Goal: Navigation & Orientation: Find specific page/section

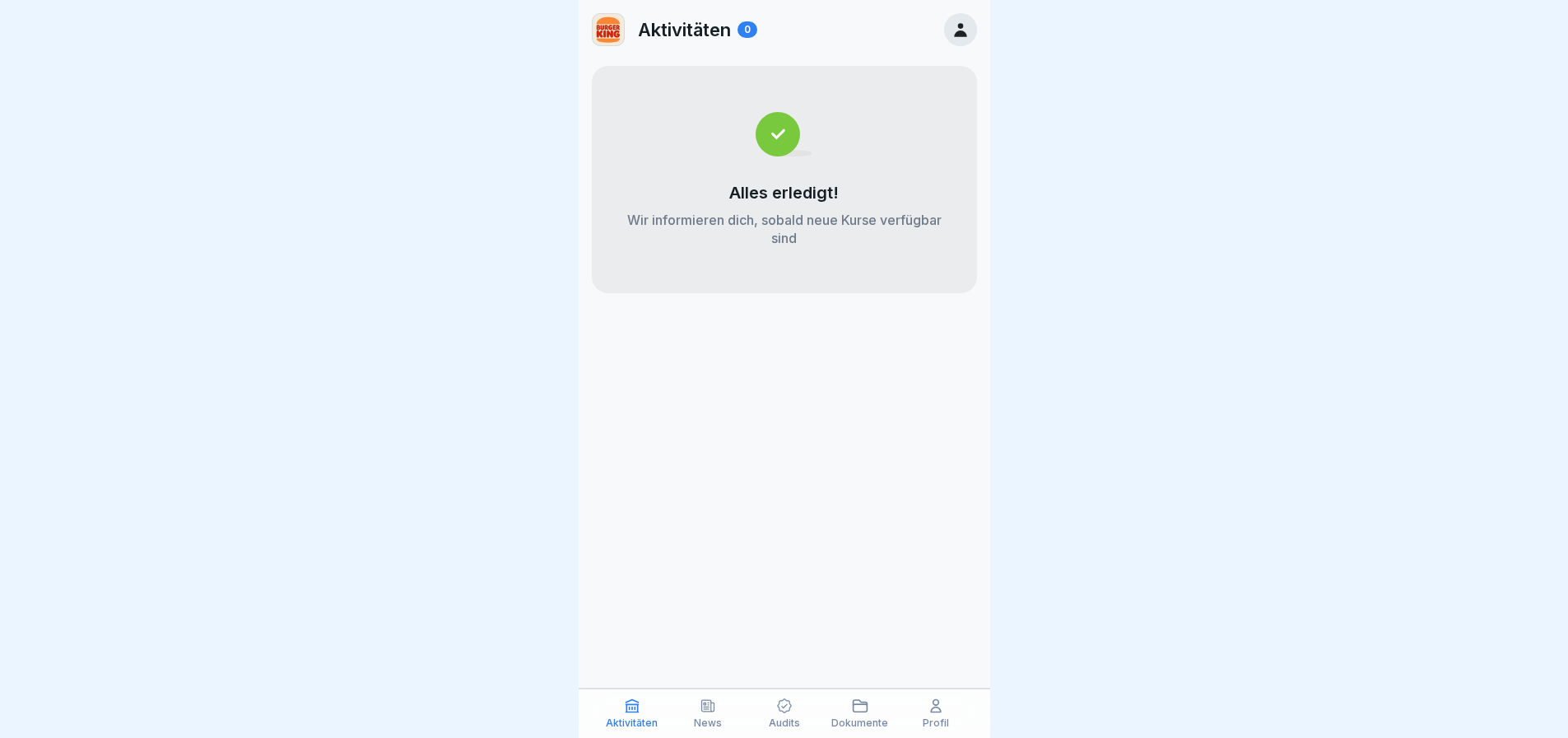
click at [938, 715] on div "Profil" at bounding box center [936, 712] width 67 height 31
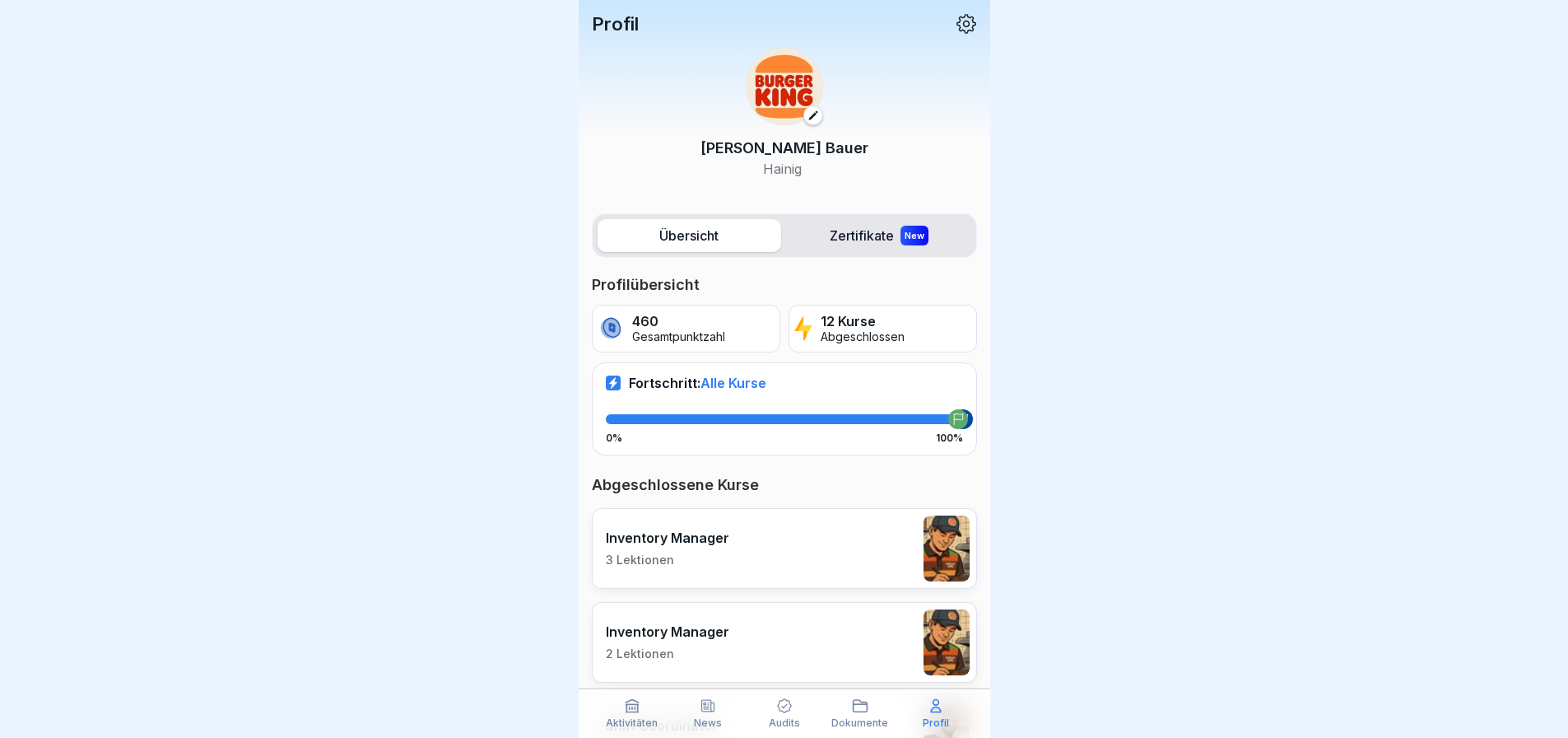
click at [952, 35] on div "[PERSON_NAME]" at bounding box center [784, 113] width 385 height 158
click at [956, 24] on icon at bounding box center [966, 23] width 21 height 21
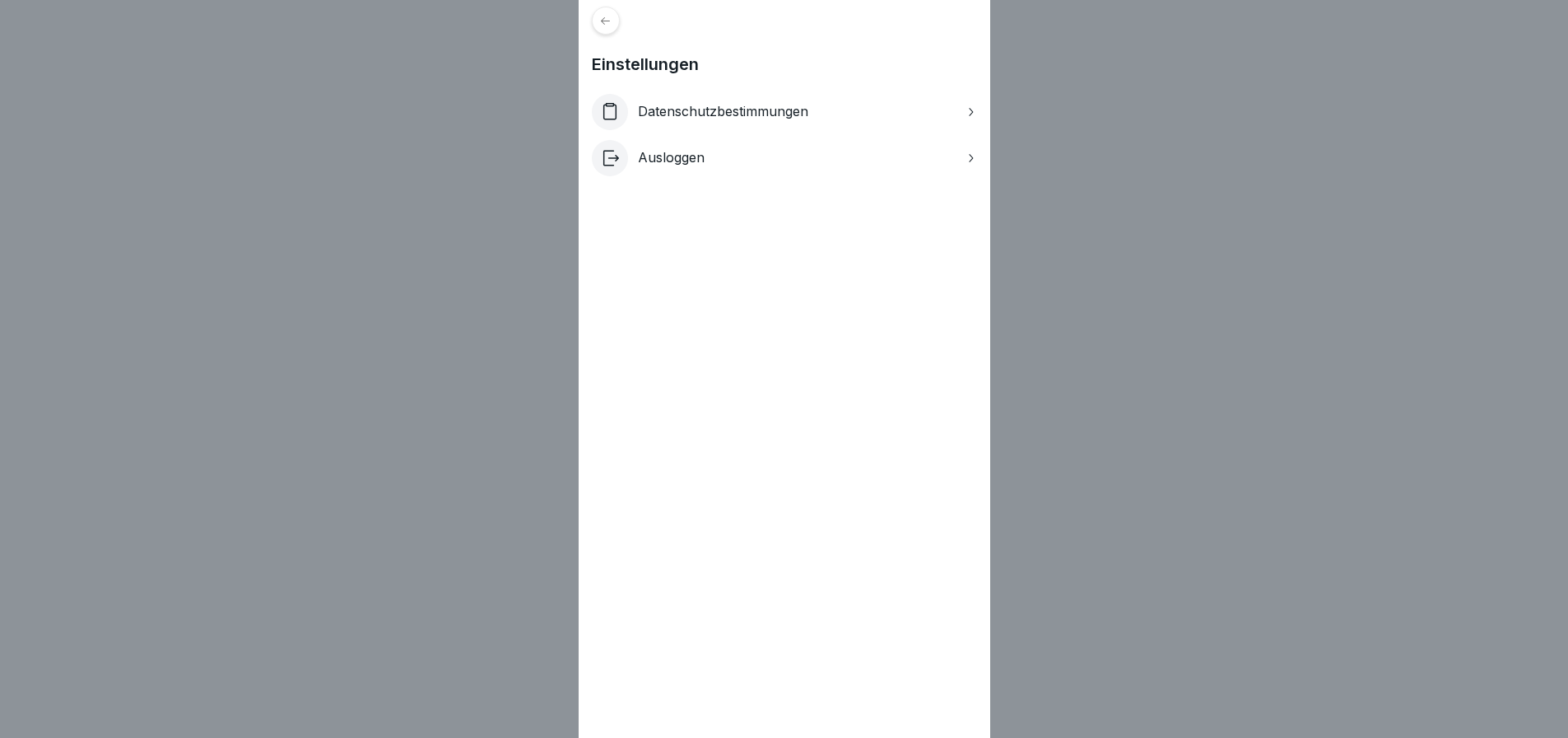
click at [1268, 238] on div "Einstellungen Datenschutzbestimmungen Ausloggen" at bounding box center [784, 369] width 1568 height 738
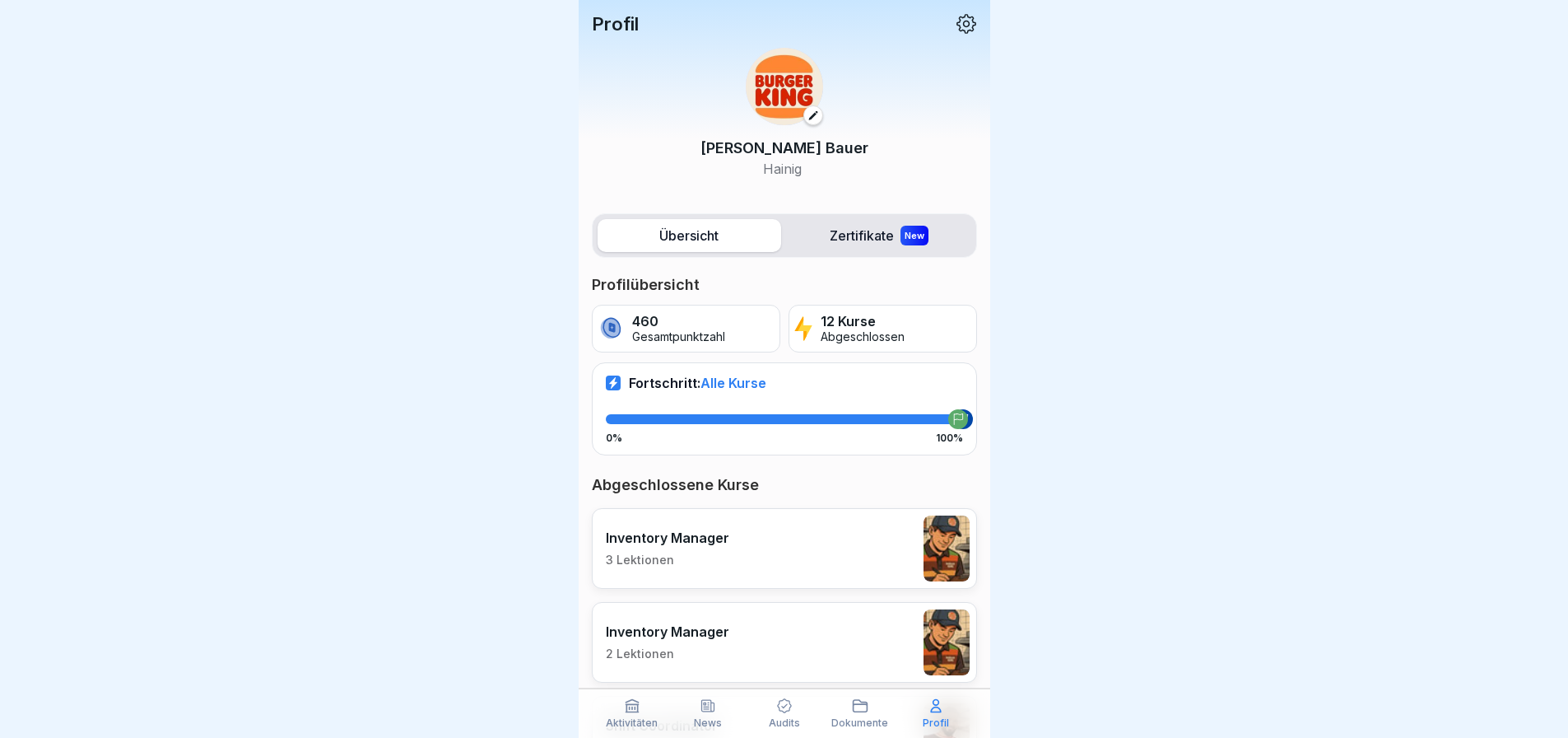
click at [956, 22] on icon at bounding box center [966, 23] width 21 height 21
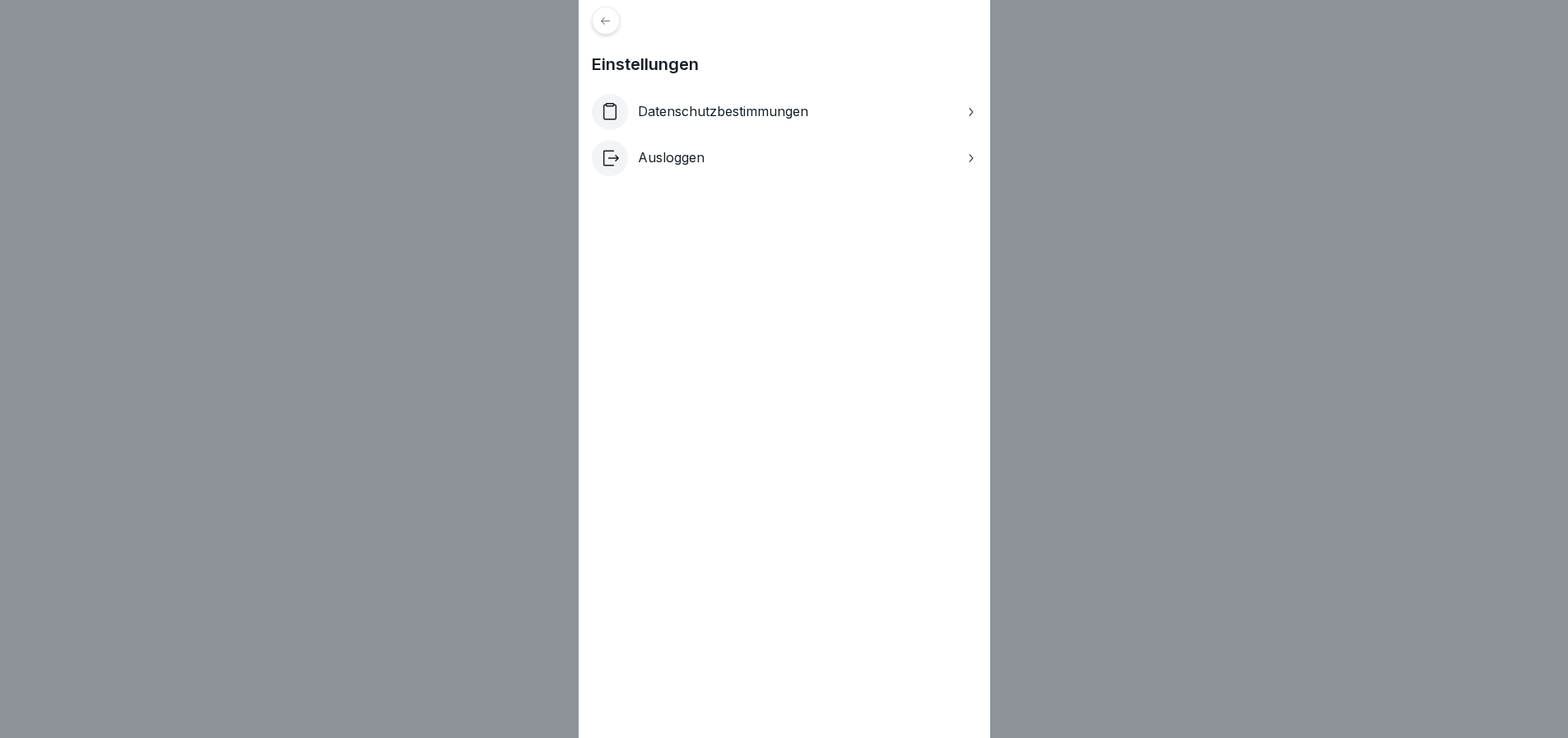
click at [607, 15] on icon at bounding box center [606, 21] width 13 height 13
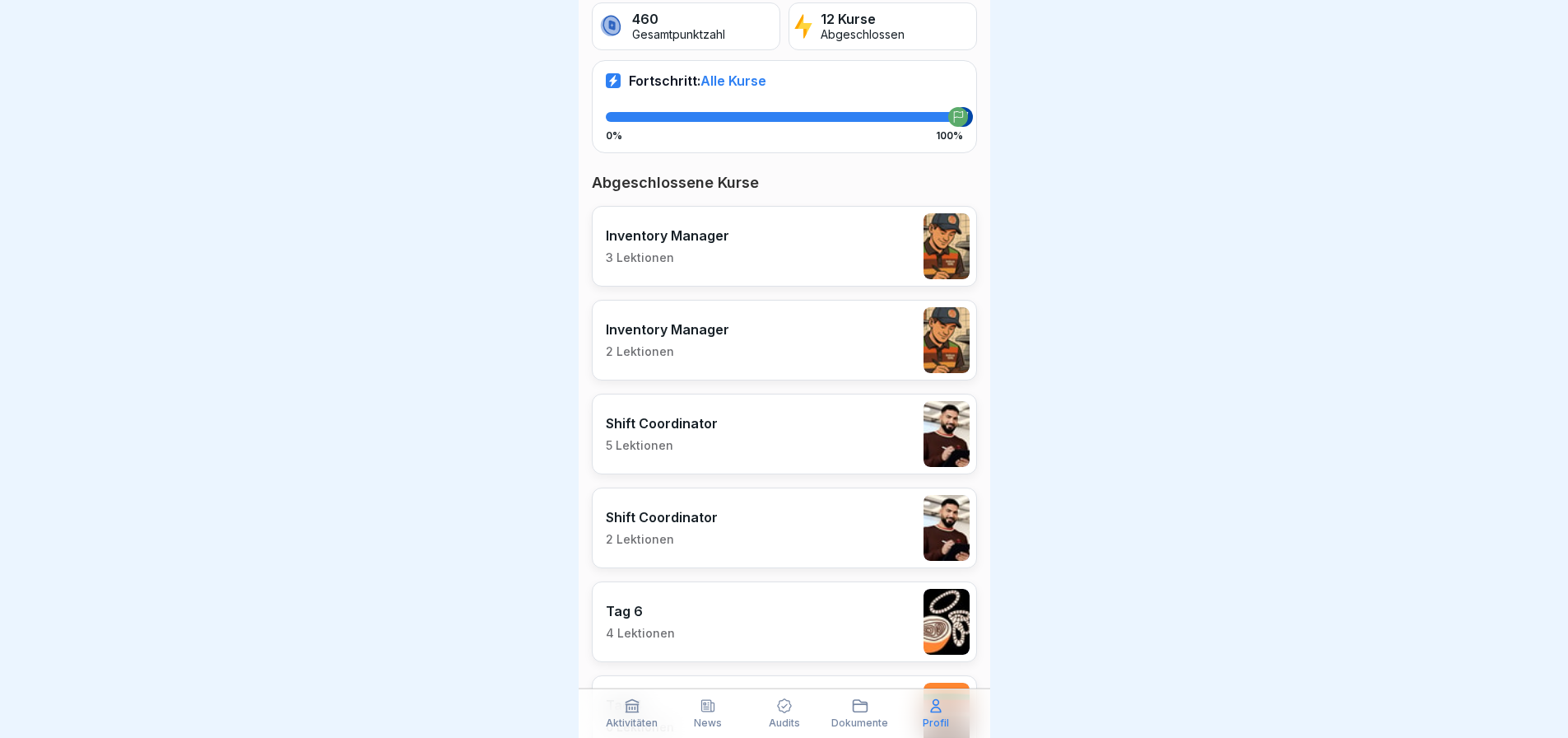
scroll to position [329, 0]
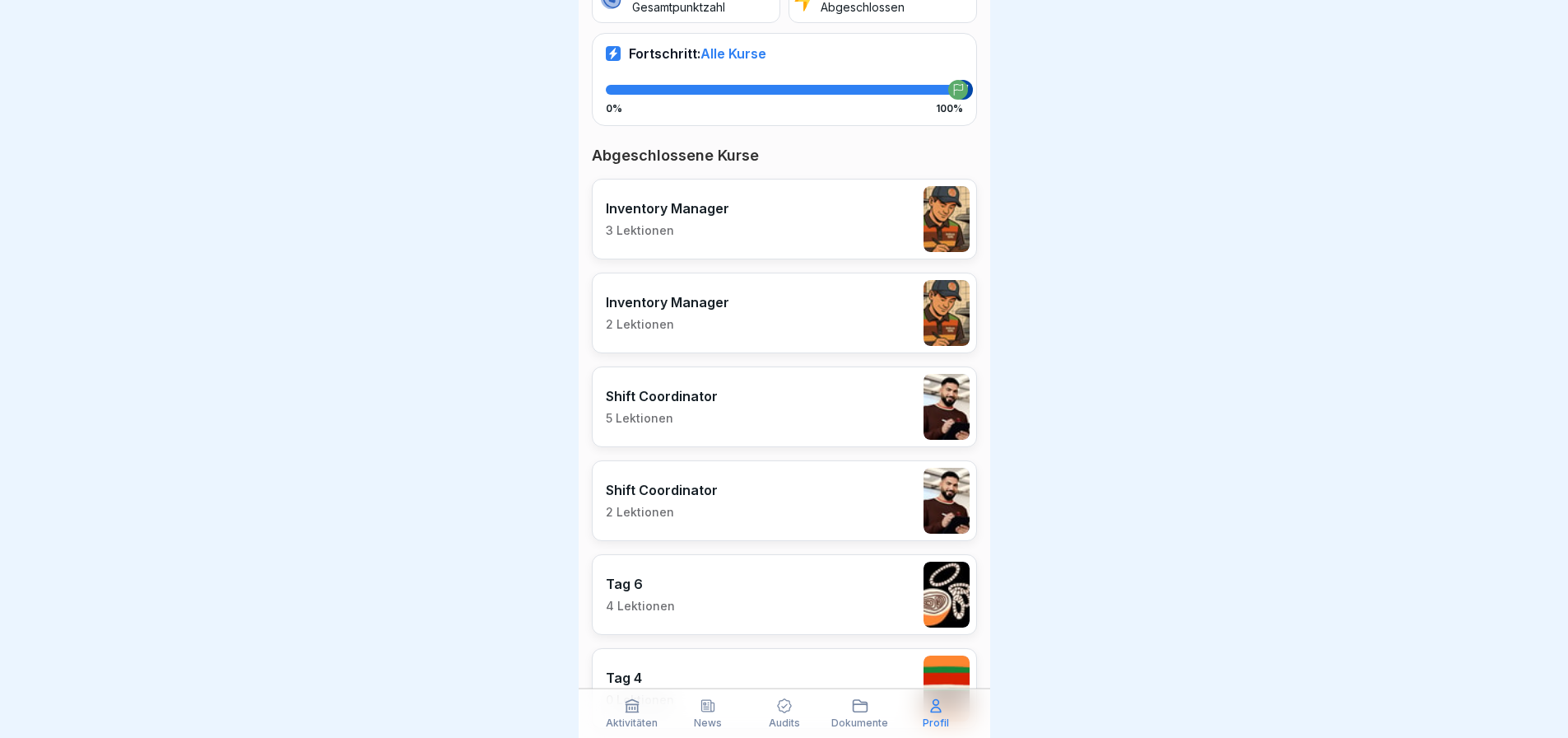
click at [932, 717] on p "Profil" at bounding box center [936, 723] width 26 height 12
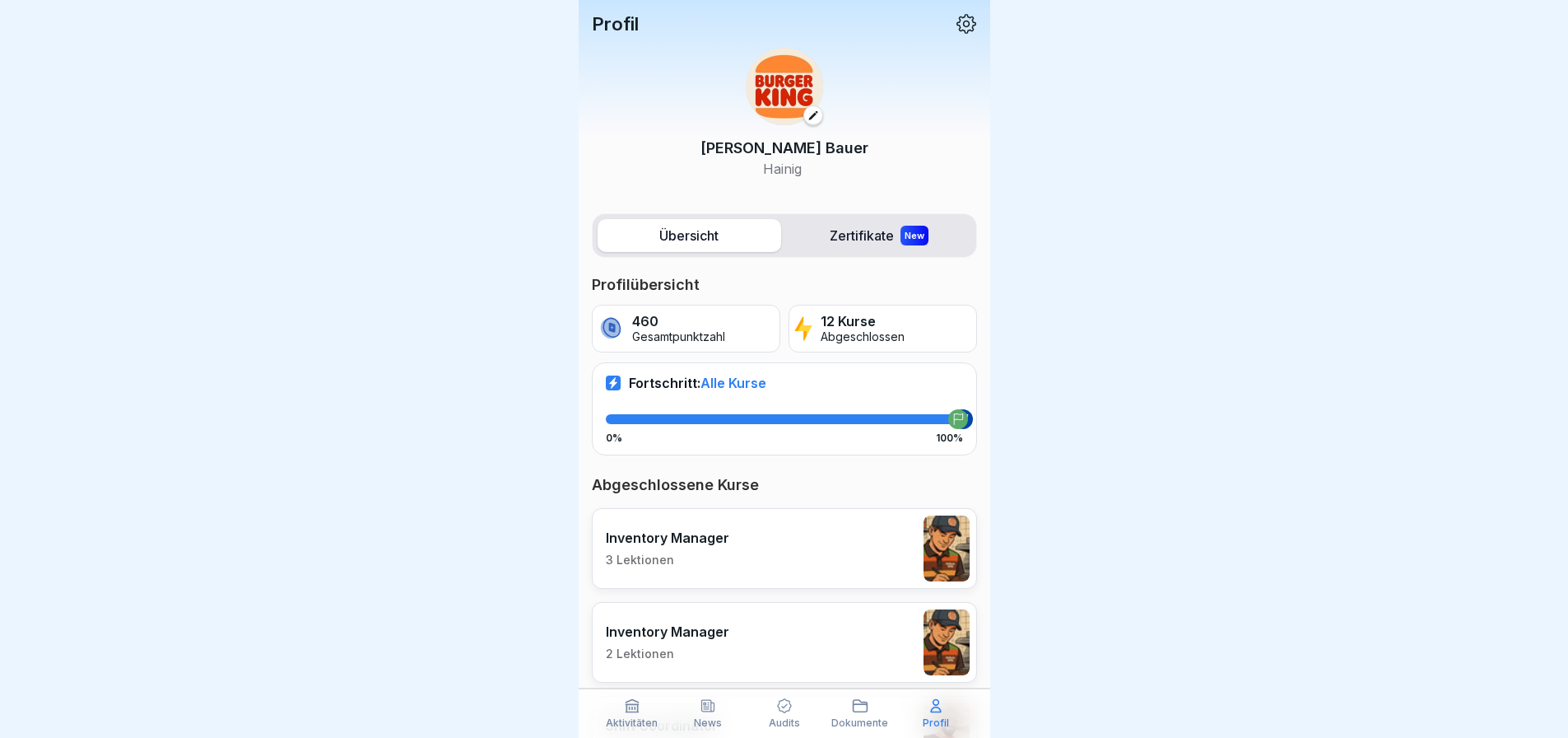
click at [858, 713] on icon at bounding box center [860, 705] width 16 height 16
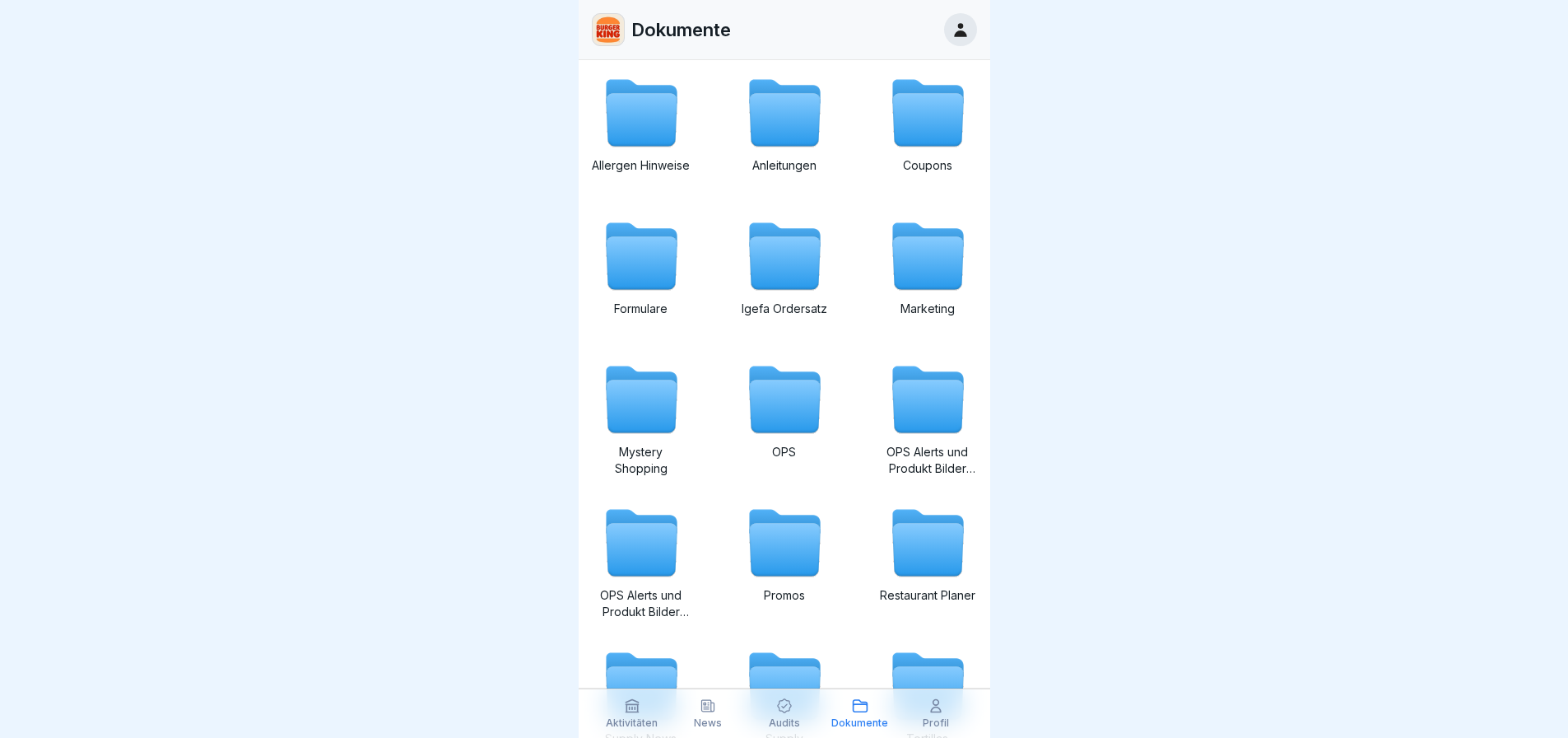
click at [942, 712] on icon at bounding box center [936, 705] width 16 height 16
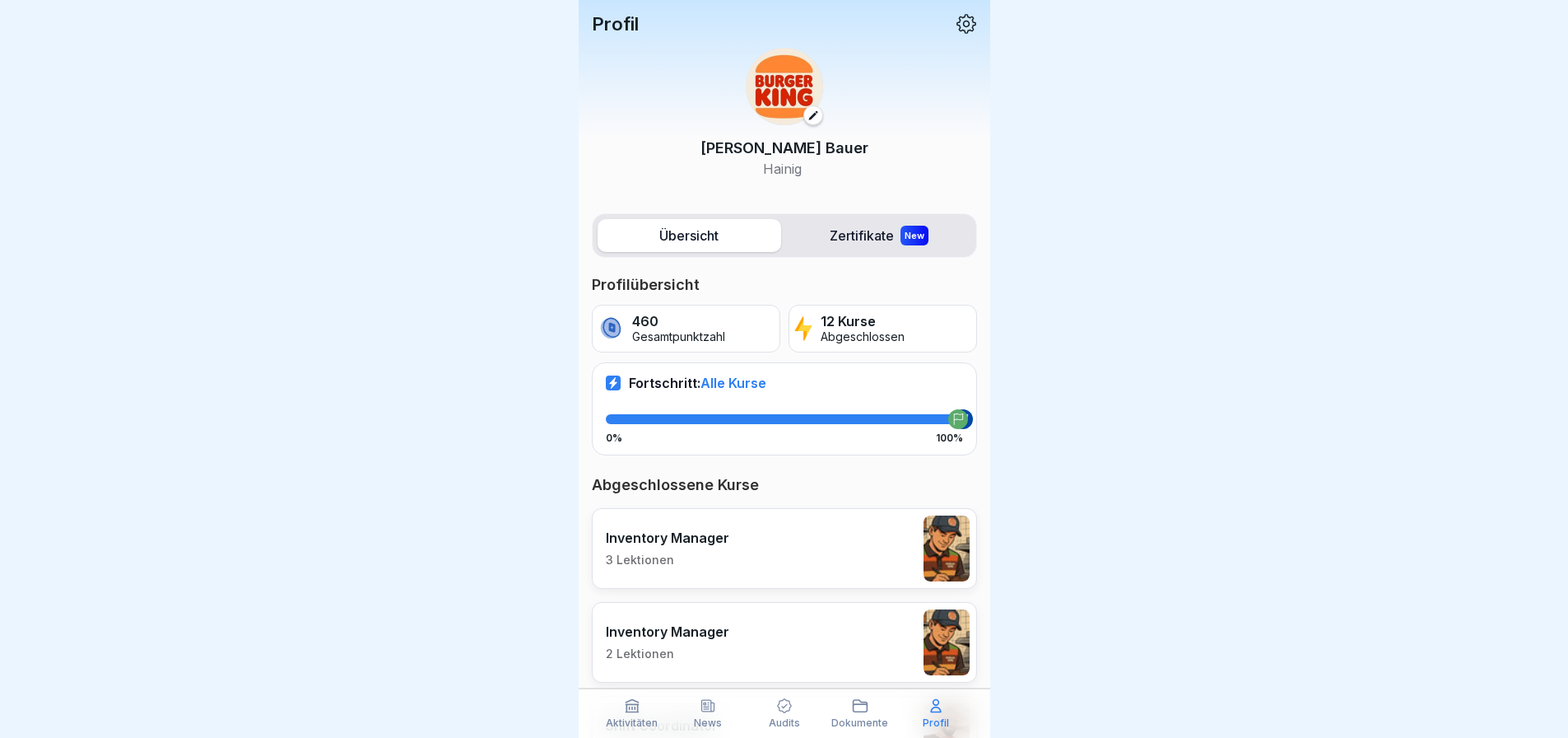
click at [956, 20] on icon at bounding box center [966, 23] width 21 height 21
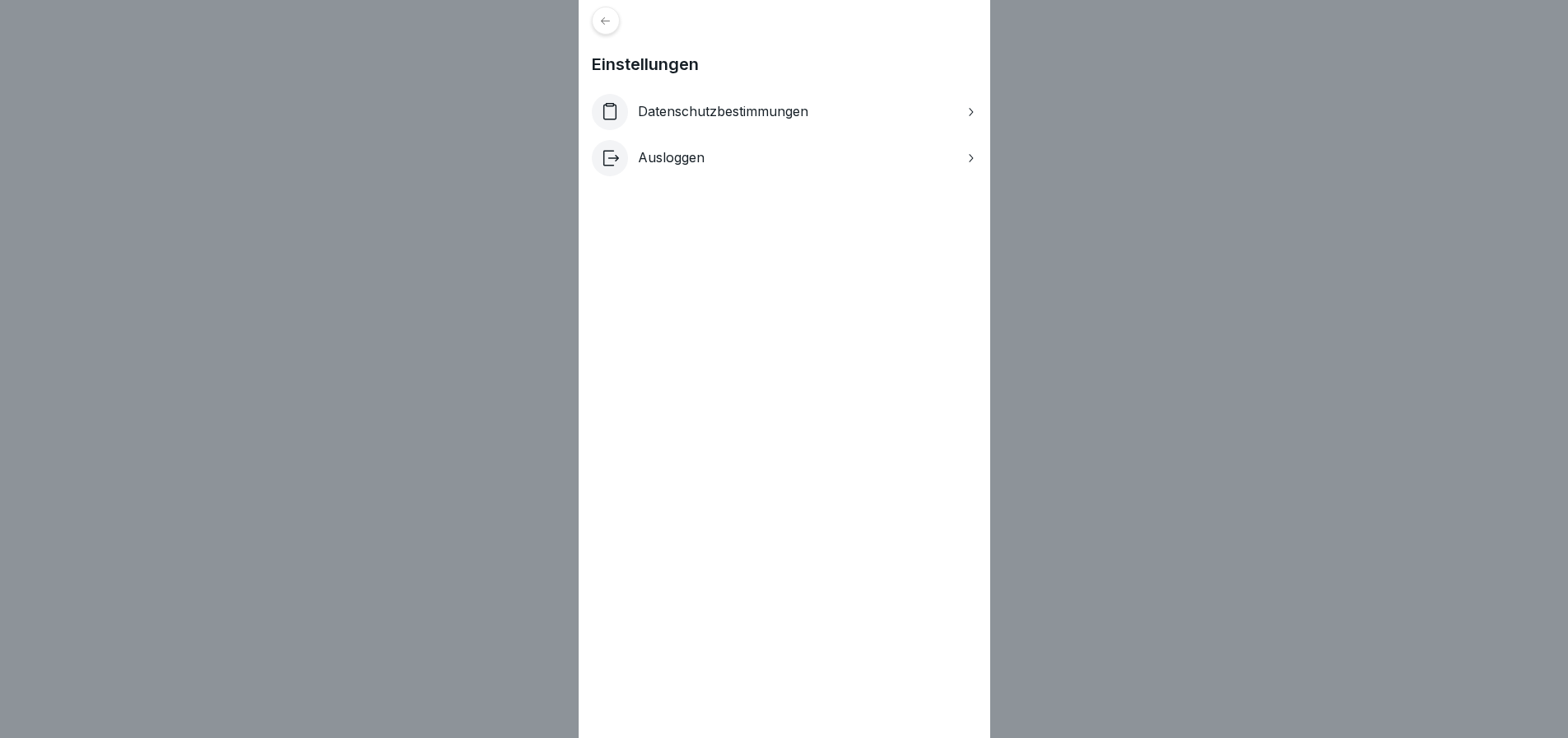
click at [1071, 192] on div "Einstellungen Datenschutzbestimmungen Ausloggen" at bounding box center [784, 369] width 1568 height 738
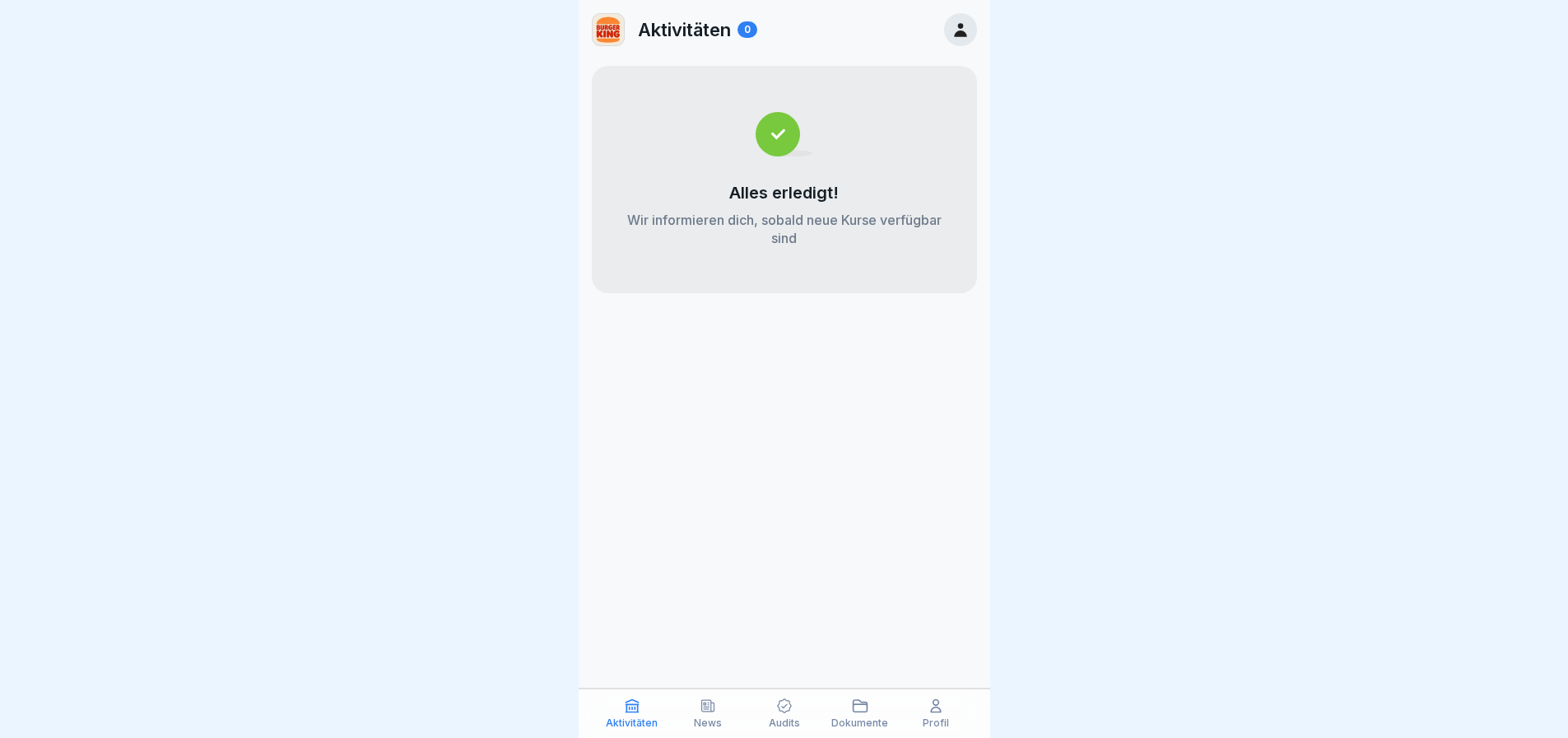
click at [707, 718] on p "News" at bounding box center [708, 723] width 28 height 12
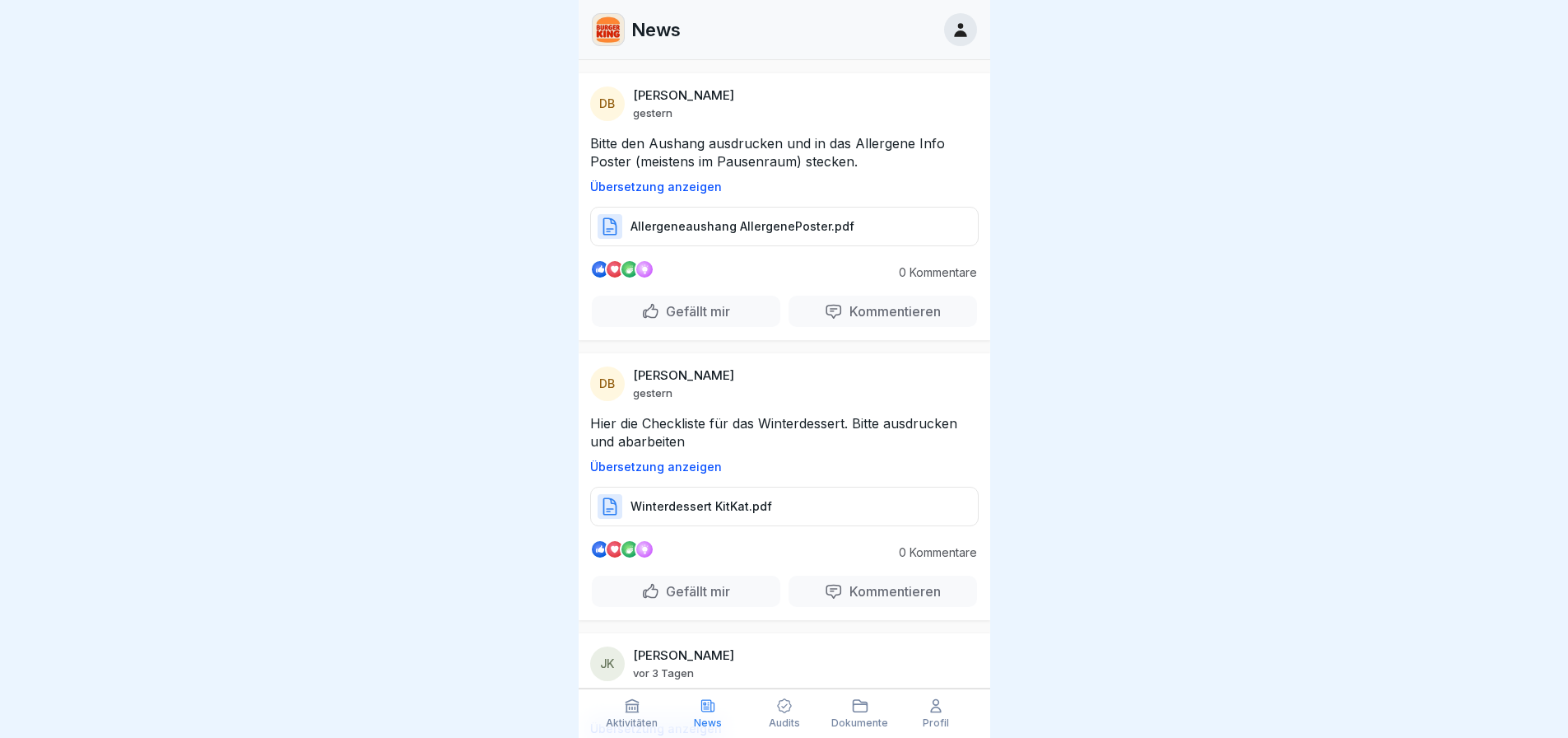
click at [933, 709] on icon at bounding box center [936, 706] width 10 height 13
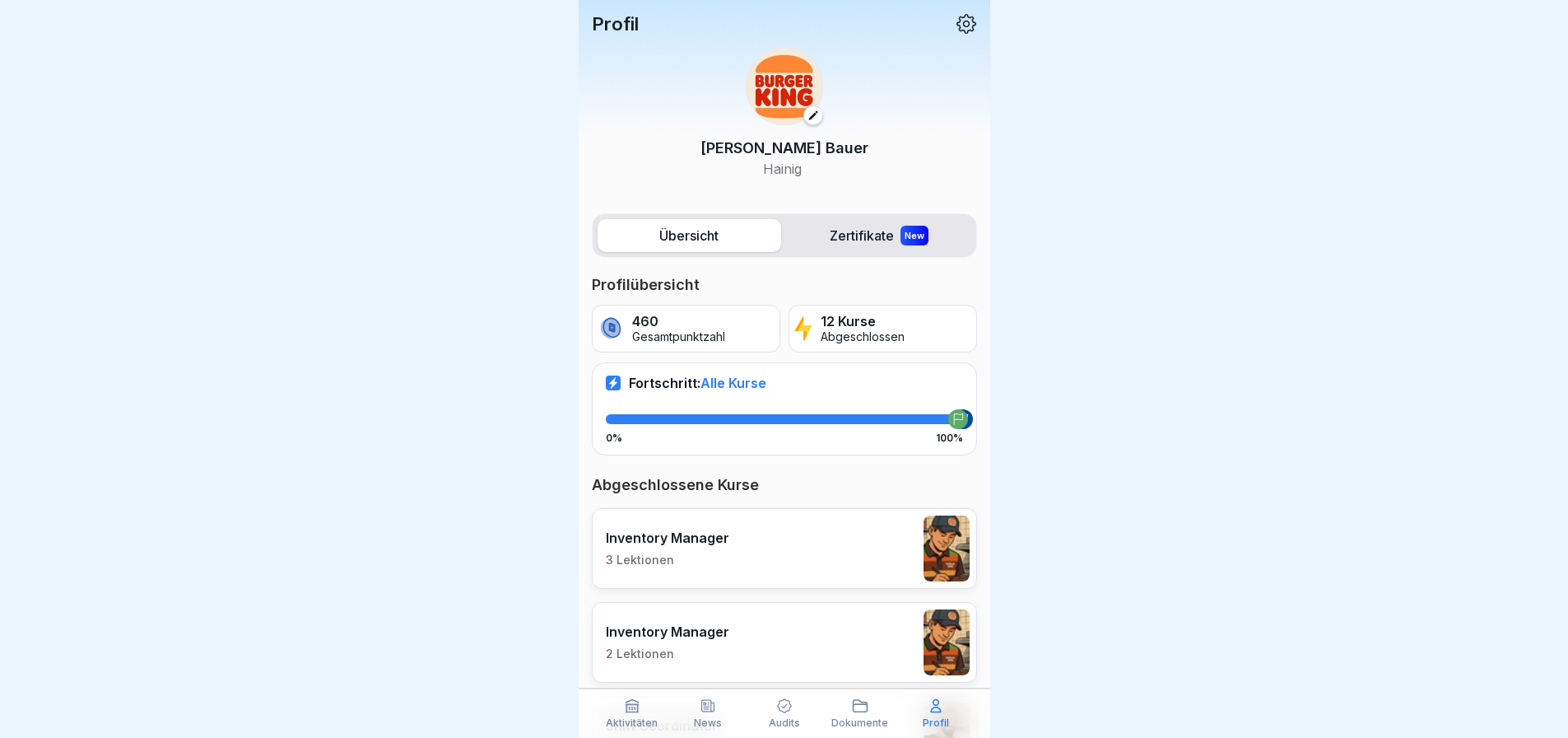
click at [956, 29] on icon at bounding box center [966, 23] width 21 height 21
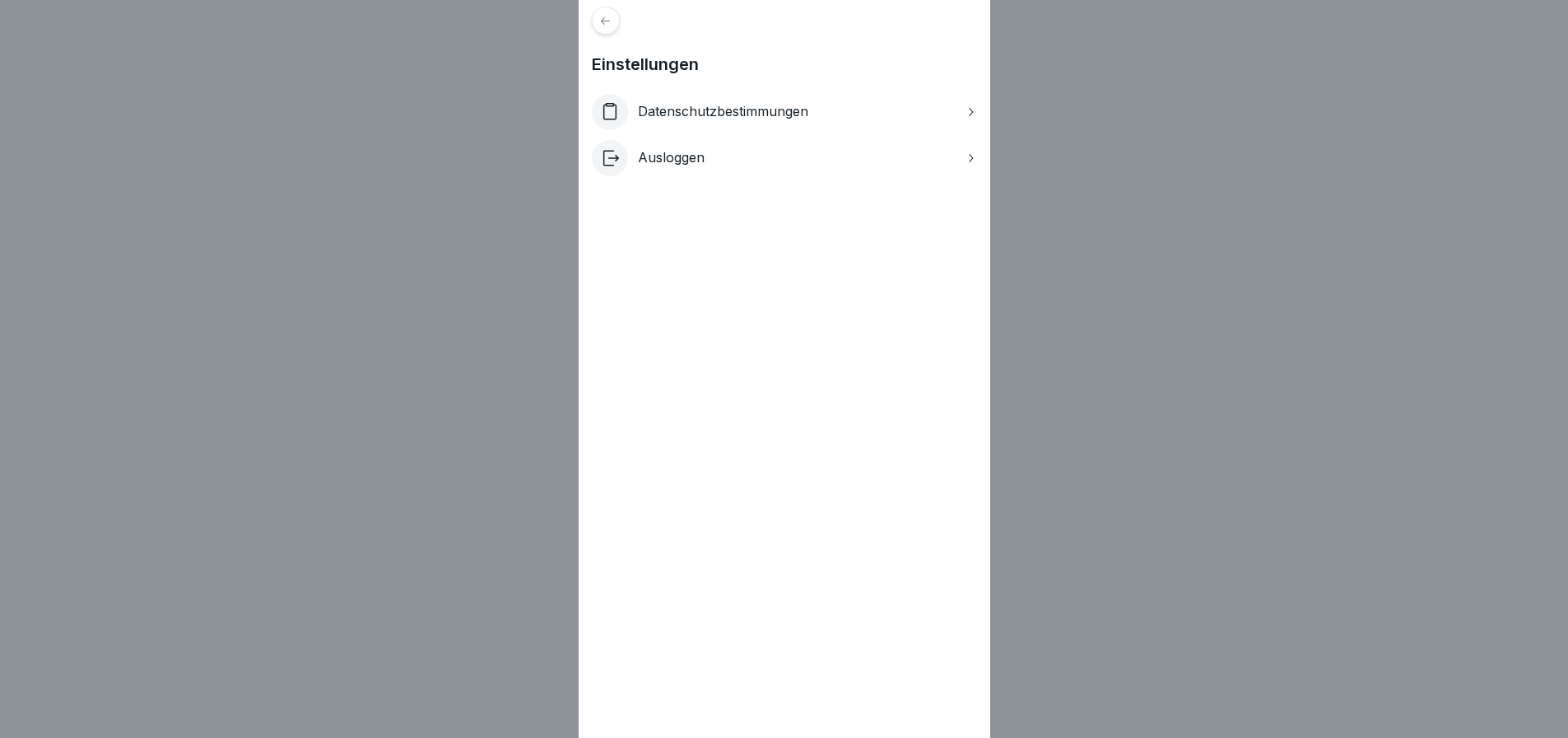
click at [1017, 153] on div "Einstellungen Datenschutzbestimmungen Ausloggen" at bounding box center [784, 369] width 1568 height 738
